Goal: Task Accomplishment & Management: Use online tool/utility

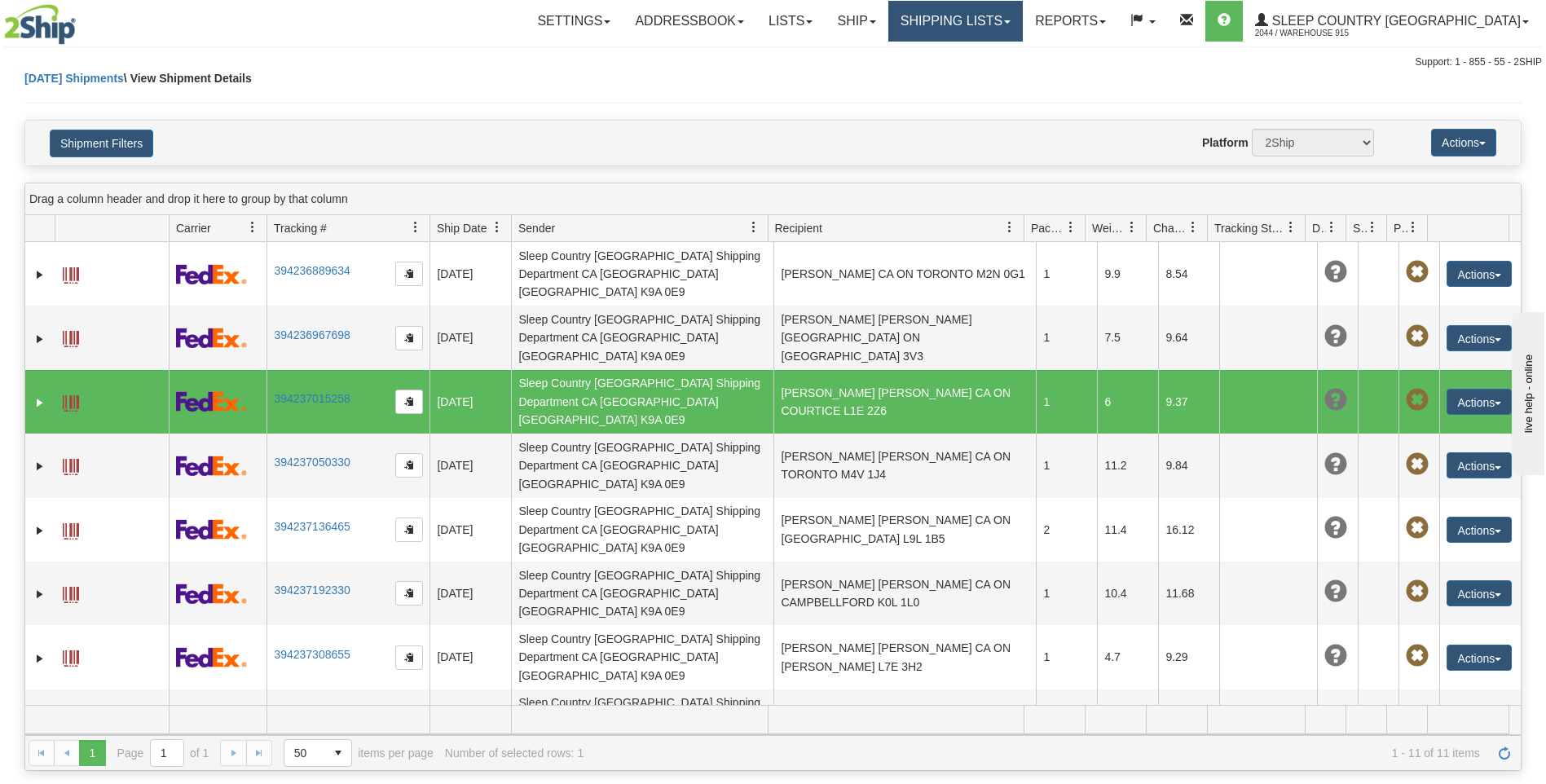
click at [1023, 15] on link "Shipping lists" at bounding box center [955, 21] width 134 height 40
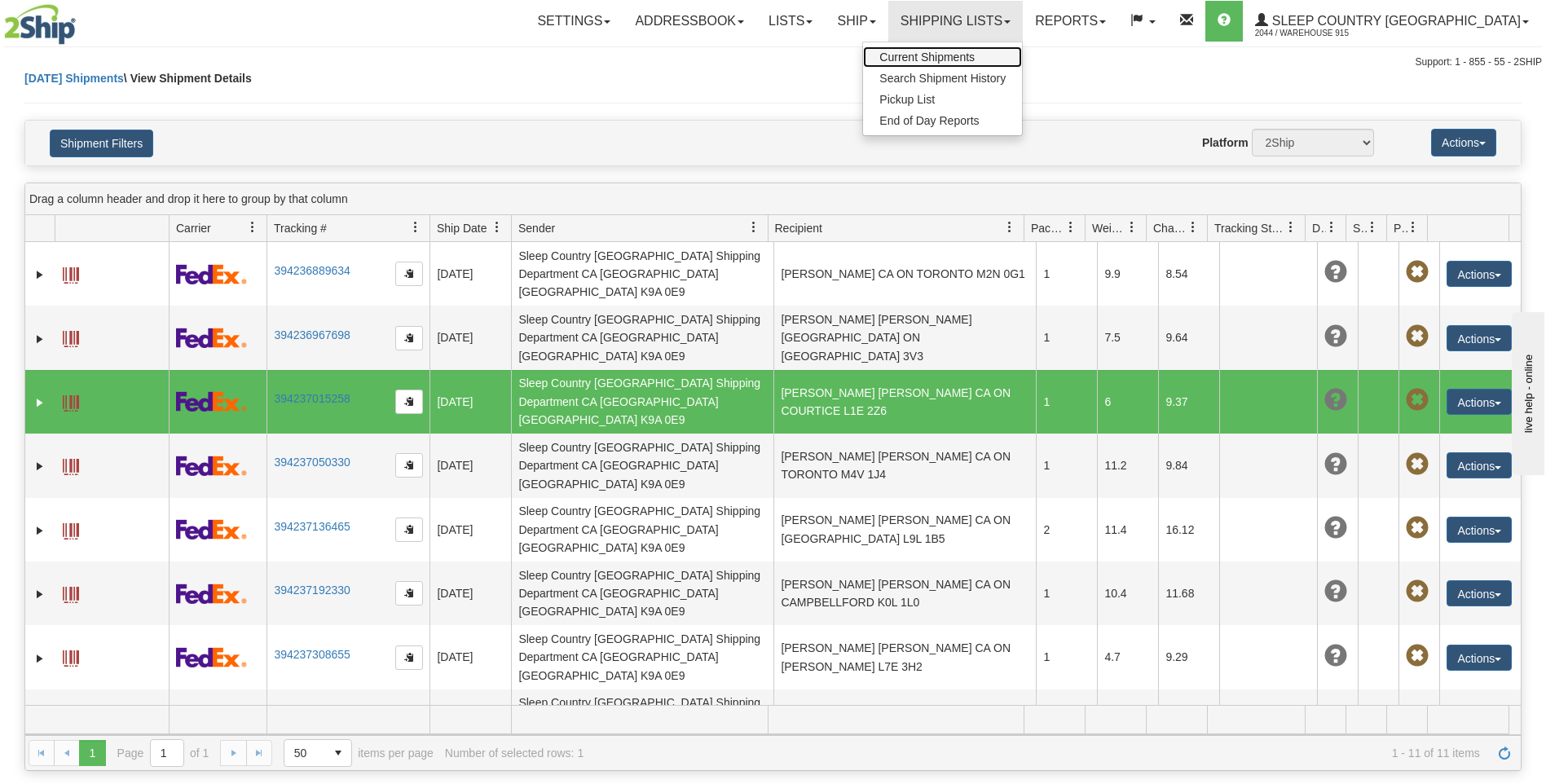
click at [974, 51] on span "Current Shipments" at bounding box center [927, 57] width 96 height 13
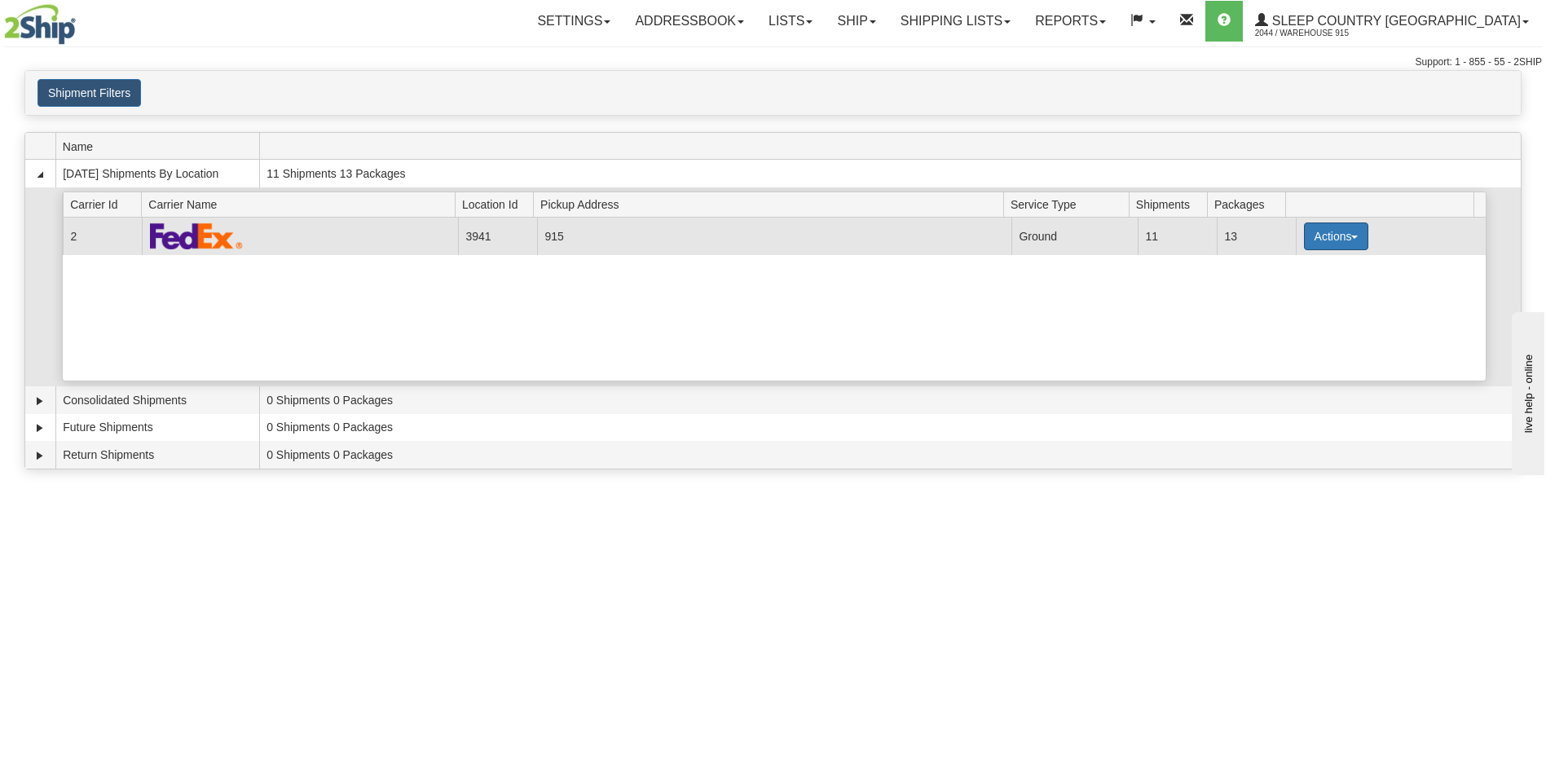
click at [1322, 244] on button "Actions" at bounding box center [1336, 236] width 65 height 28
click at [1267, 289] on span "Close" at bounding box center [1273, 287] width 38 height 12
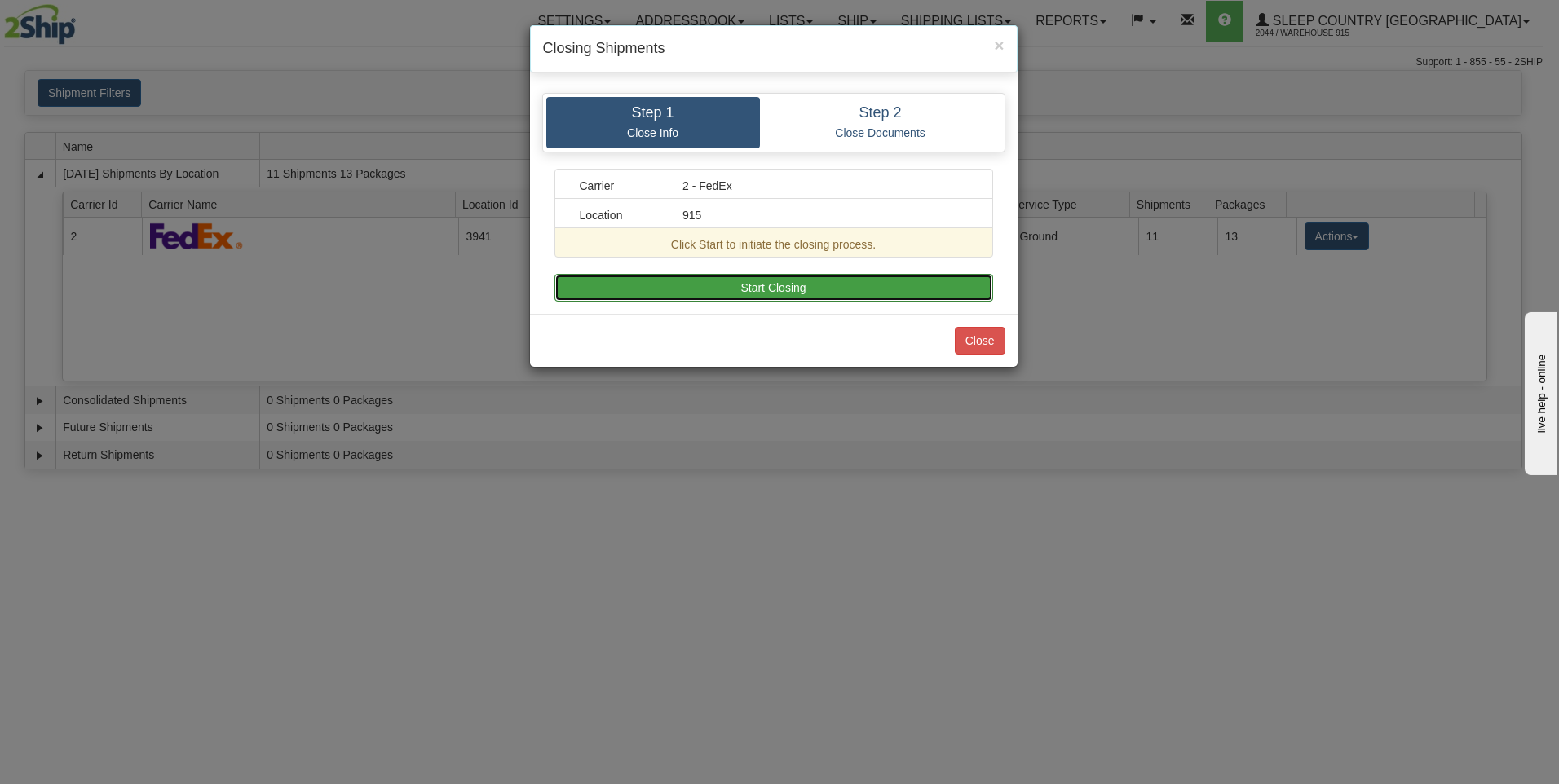
click at [749, 289] on button "Start Closing" at bounding box center [774, 287] width 438 height 28
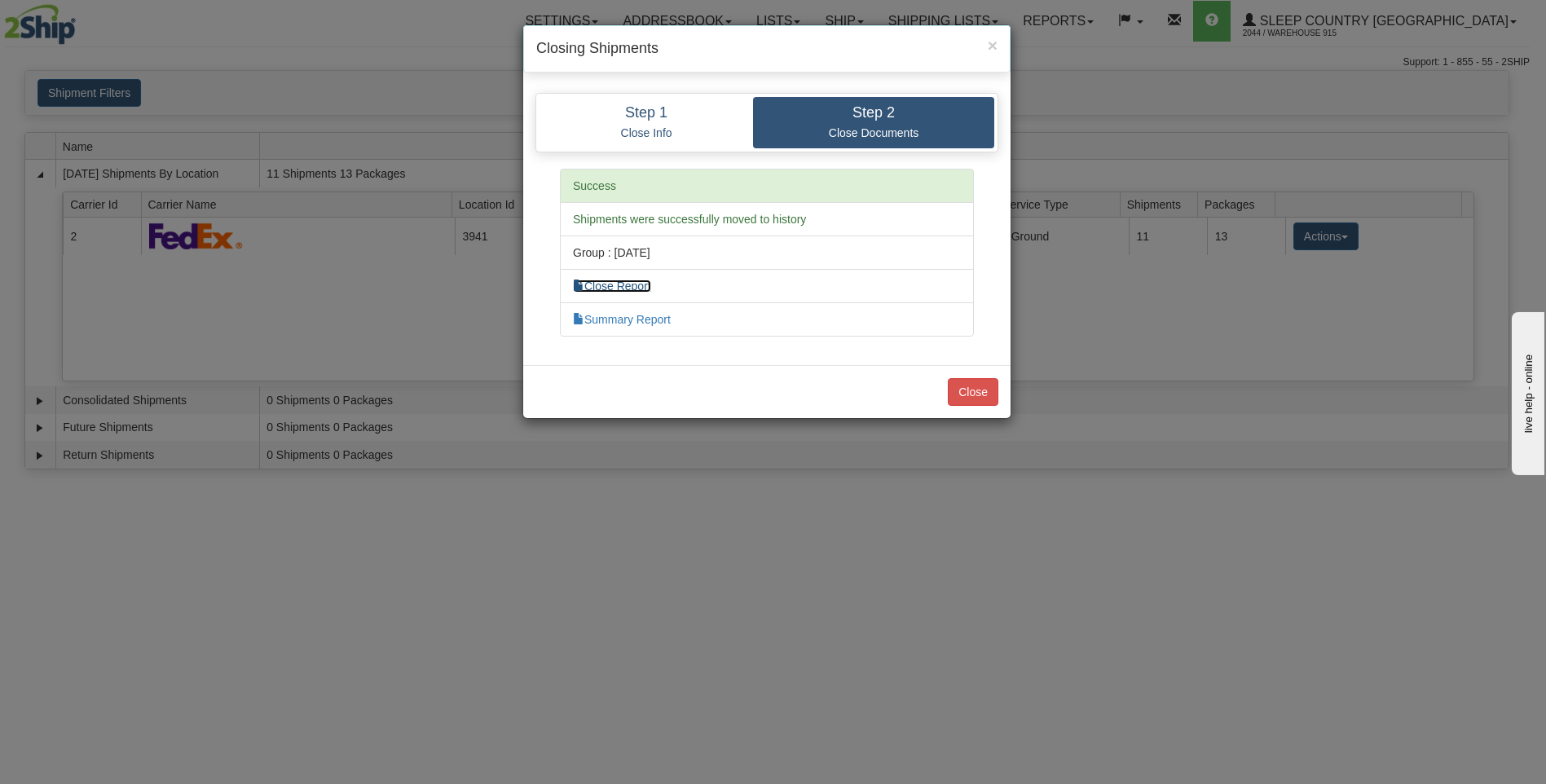
click at [628, 291] on link "Close Report" at bounding box center [612, 286] width 78 height 13
click at [975, 395] on button "Close" at bounding box center [973, 392] width 50 height 28
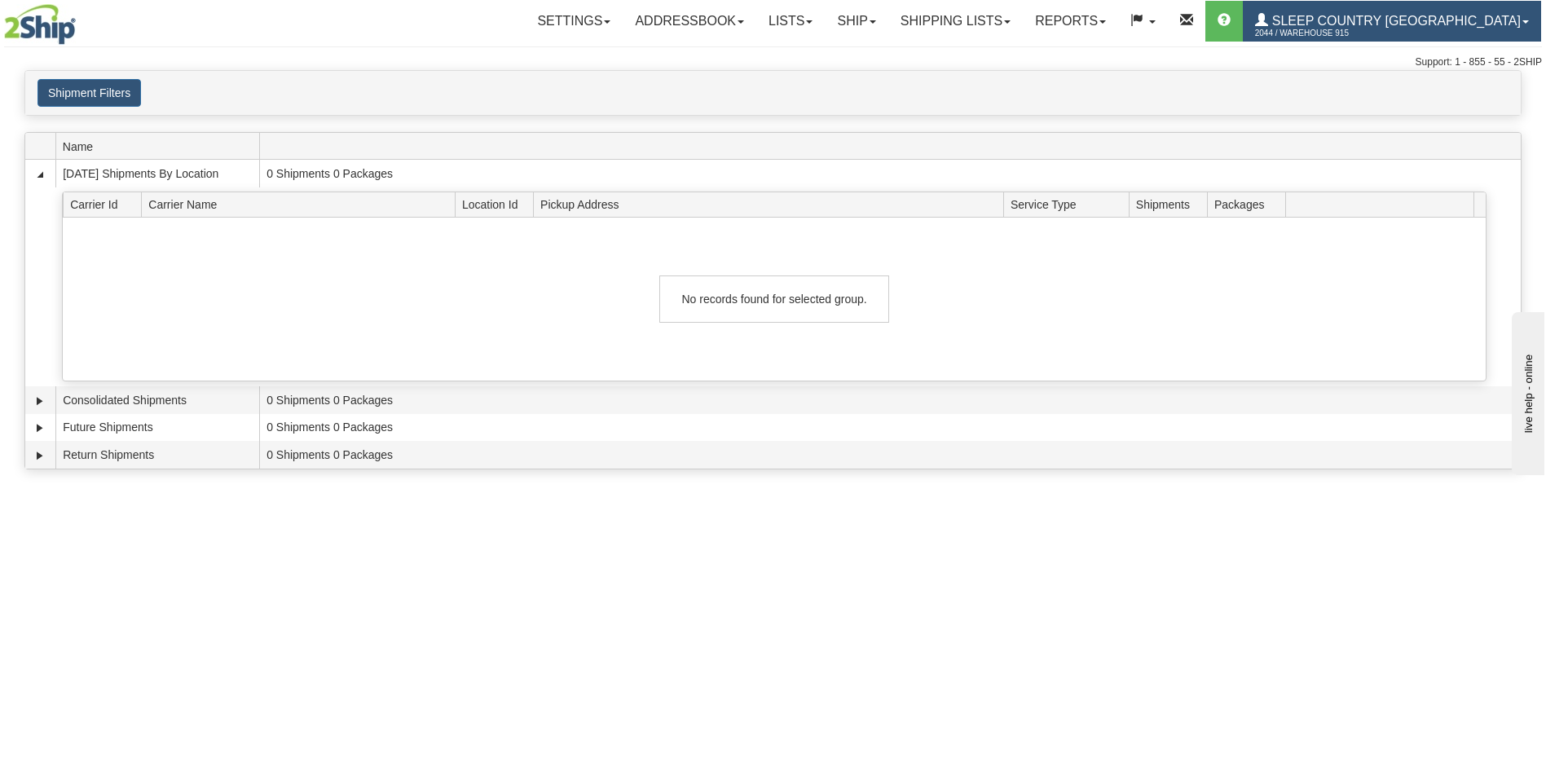
click at [1394, 20] on span "Sleep Country [GEOGRAPHIC_DATA]" at bounding box center [1394, 21] width 253 height 14
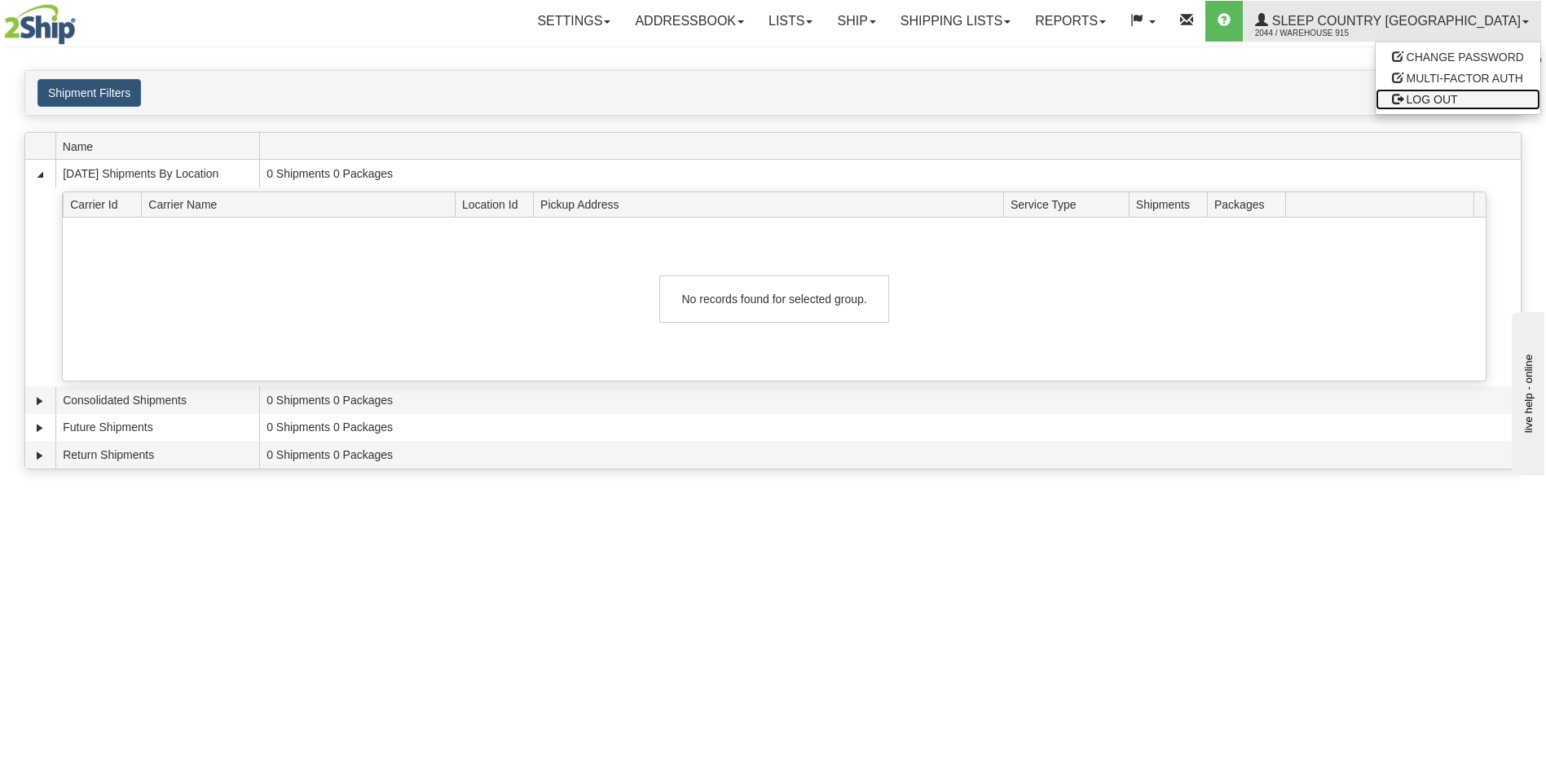
click at [1403, 96] on span at bounding box center [1398, 99] width 12 height 12
